Goal: Information Seeking & Learning: Find contact information

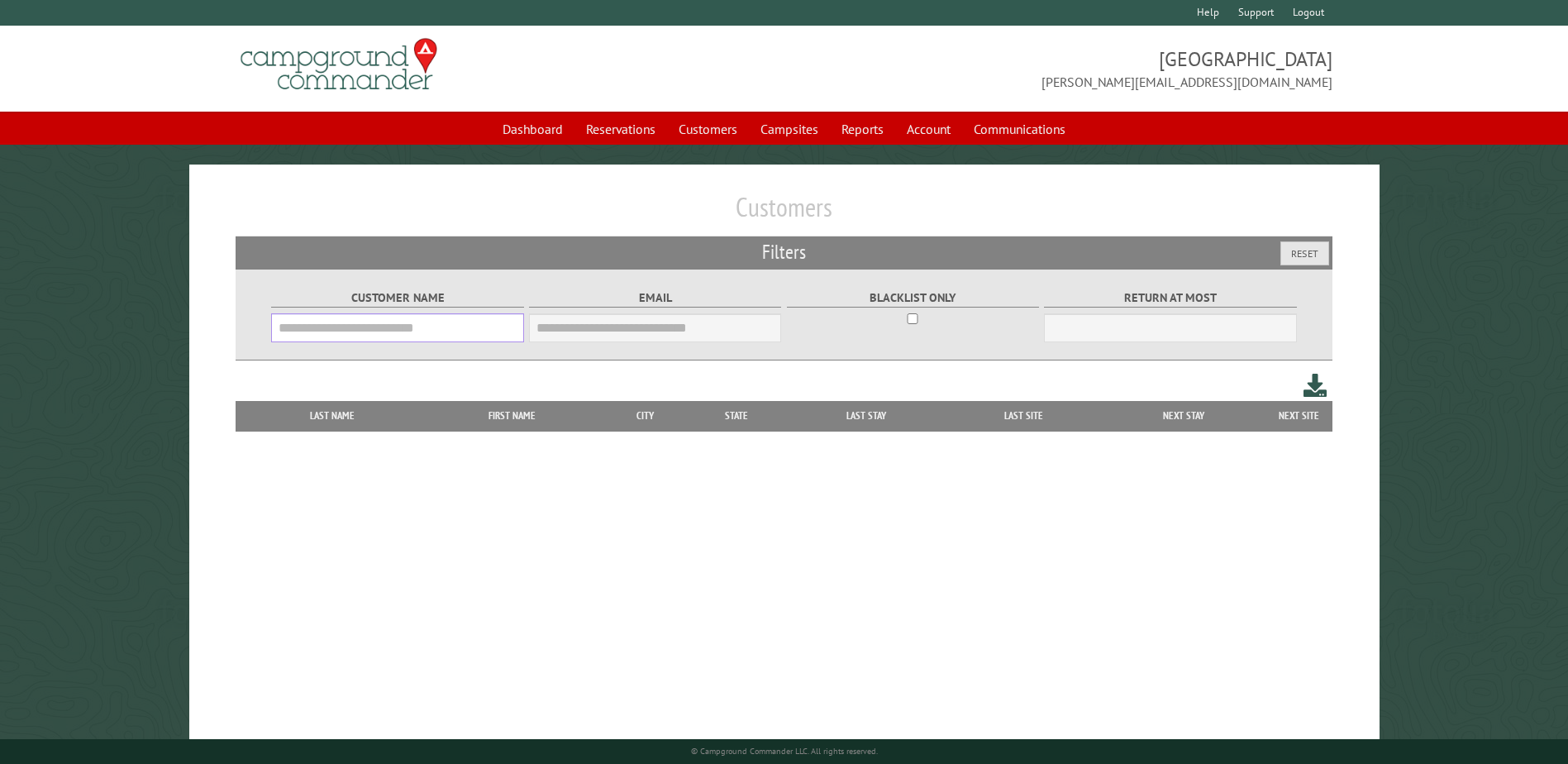
click at [426, 340] on input "Customer Name" at bounding box center [397, 327] width 252 height 29
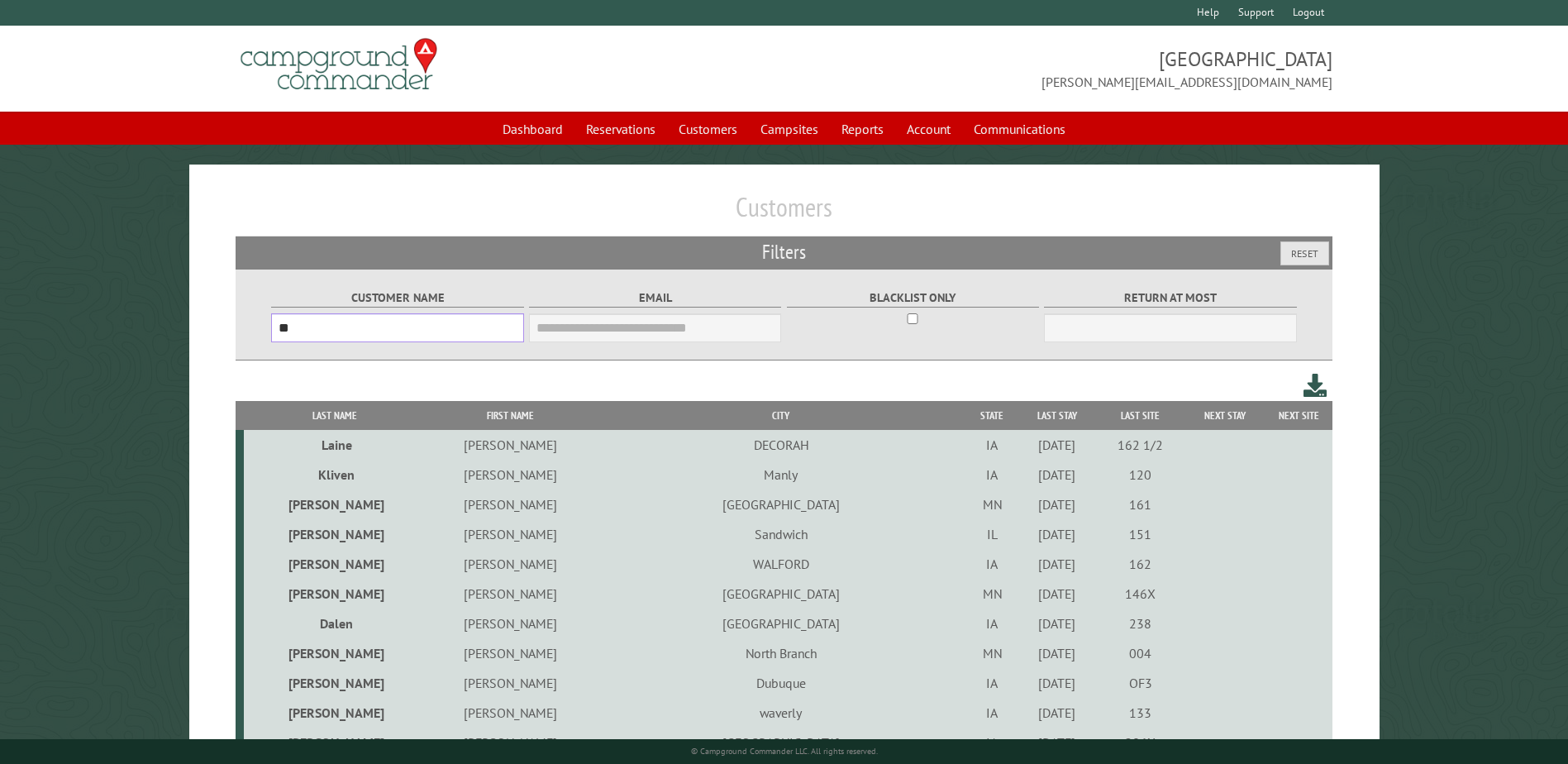
type input "*"
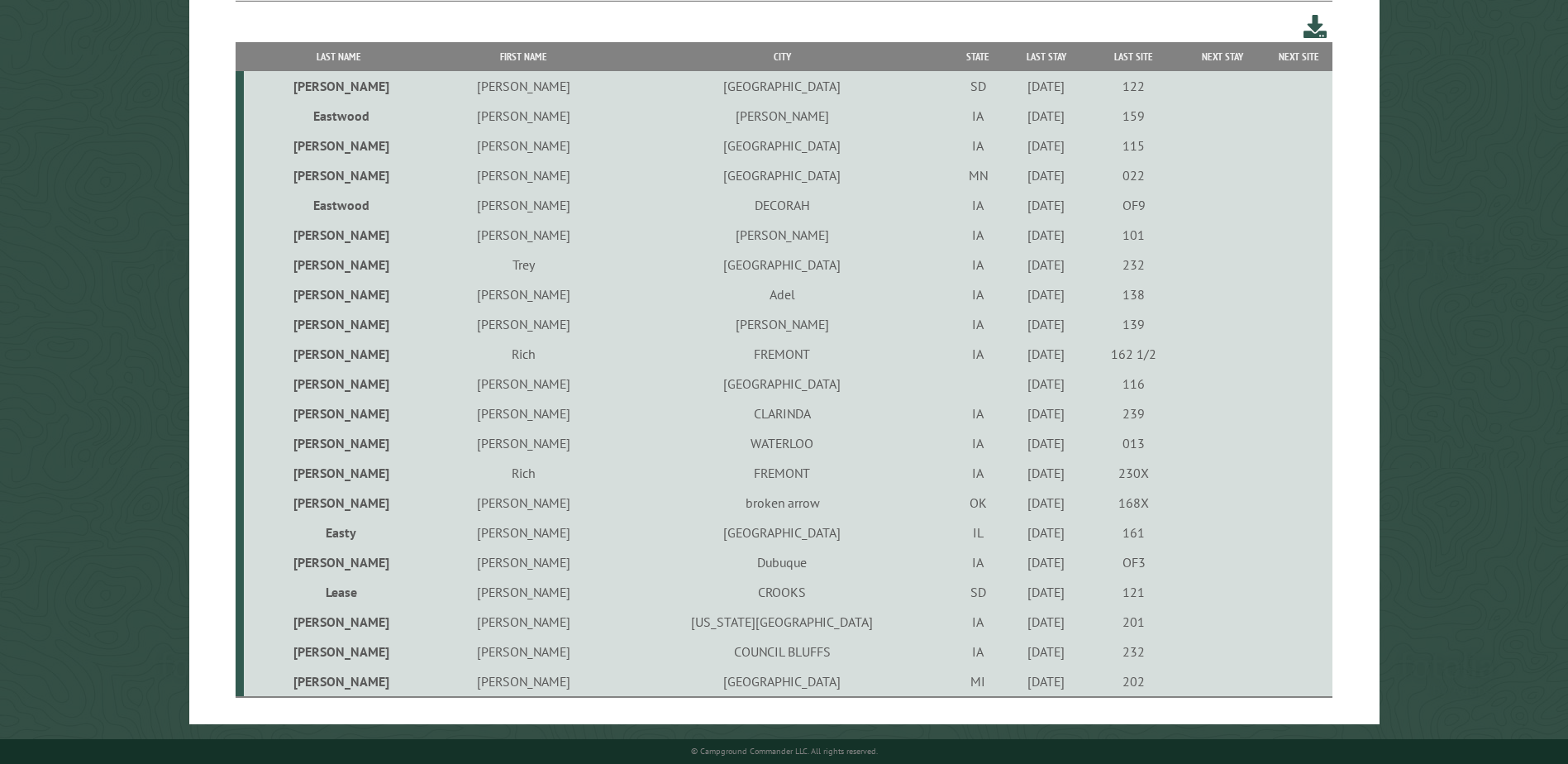
scroll to position [361, 0]
type input "***"
click at [508, 560] on td "[PERSON_NAME]" at bounding box center [524, 562] width 179 height 30
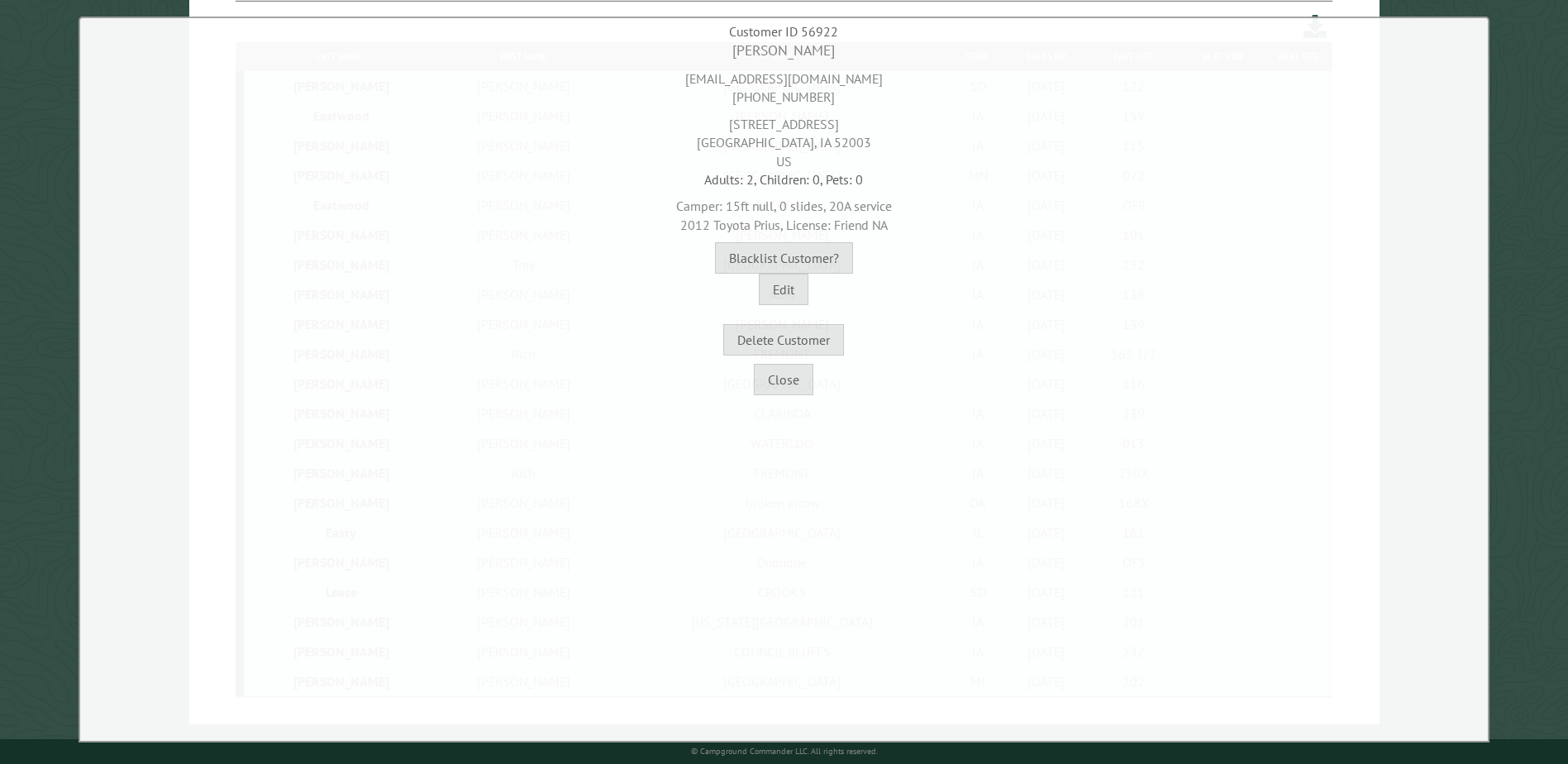
drag, startPoint x: 838, startPoint y: 93, endPoint x: 740, endPoint y: 96, distance: 98.0
click at [740, 96] on div "[EMAIL_ADDRESS][DOMAIN_NAME] [PHONE_NUMBER]" at bounding box center [784, 83] width 1400 height 45
copy div "[PHONE_NUMBER]"
drag, startPoint x: 835, startPoint y: 124, endPoint x: 728, endPoint y: 129, distance: 107.1
click at [728, 129] on div "[STREET_ADDRESS][PERSON_NAME]" at bounding box center [784, 138] width 1400 height 63
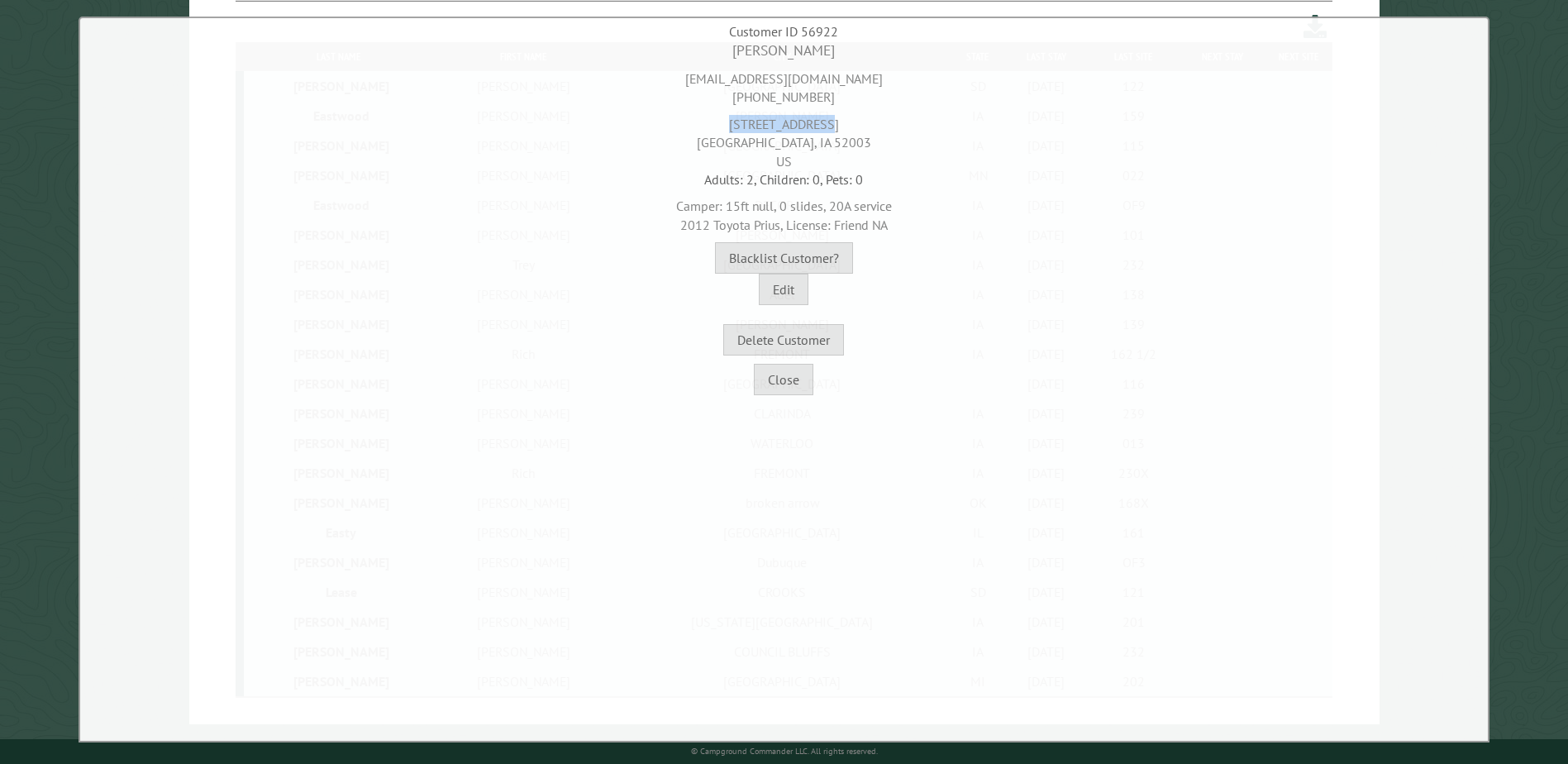
copy div "[STREET_ADDRESS]"
drag, startPoint x: 783, startPoint y: 142, endPoint x: 732, endPoint y: 142, distance: 51.0
click at [732, 142] on div "[STREET_ADDRESS][PERSON_NAME]" at bounding box center [784, 138] width 1400 height 63
copy div "Dubuque,"
drag, startPoint x: 838, startPoint y: 141, endPoint x: 801, endPoint y: 142, distance: 37.0
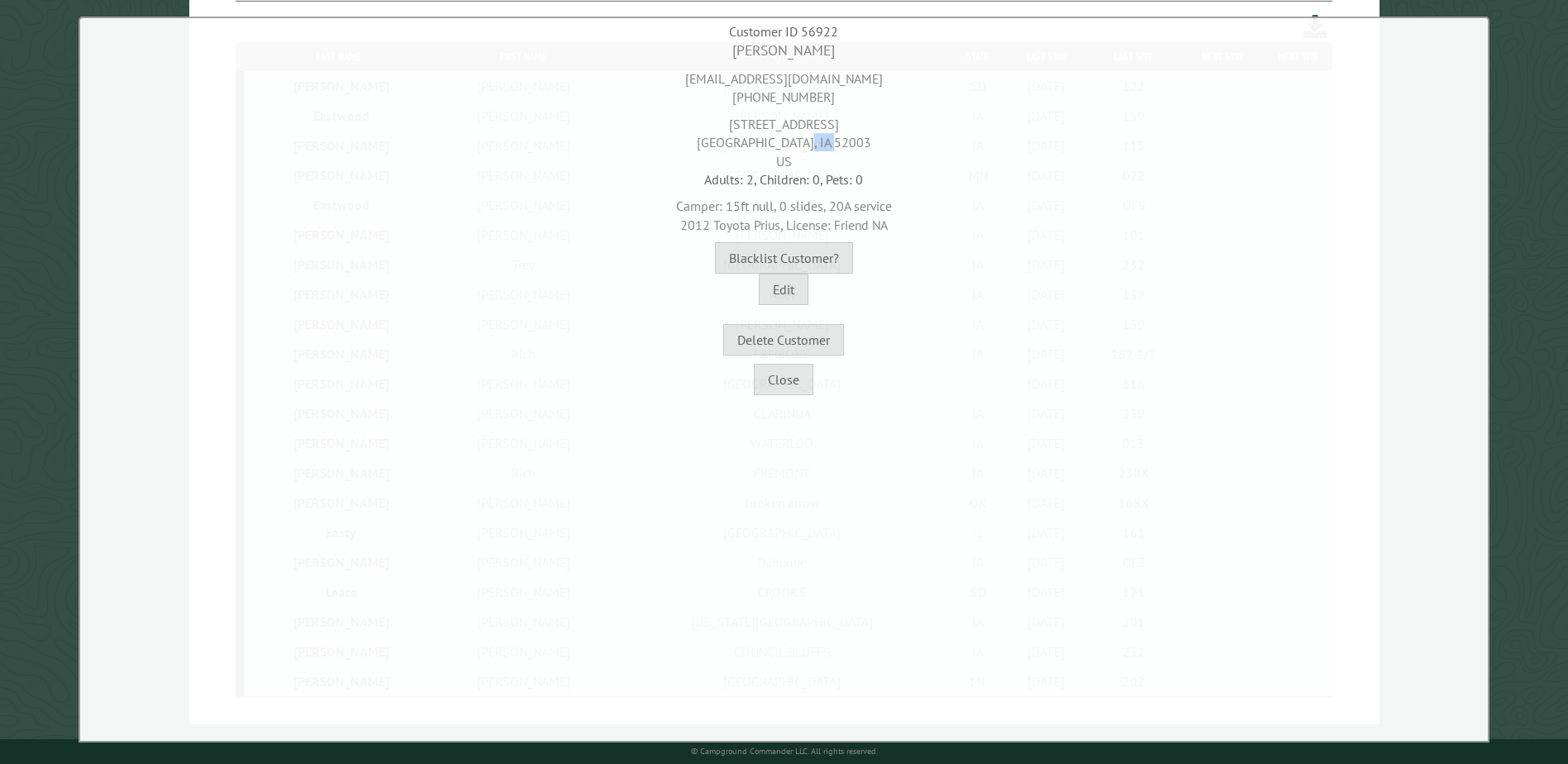
click at [801, 142] on div "[STREET_ADDRESS][PERSON_NAME]" at bounding box center [784, 138] width 1400 height 63
copy div "52003"
drag, startPoint x: 854, startPoint y: 77, endPoint x: 742, endPoint y: 88, distance: 112.5
click at [742, 88] on div "[EMAIL_ADDRESS][DOMAIN_NAME] [PHONE_NUMBER]" at bounding box center [784, 83] width 1400 height 45
copy div "[PERSON_NAME][EMAIL_ADDRESS][DOMAIN_NAME]"
